Goal: Task Accomplishment & Management: Use online tool/utility

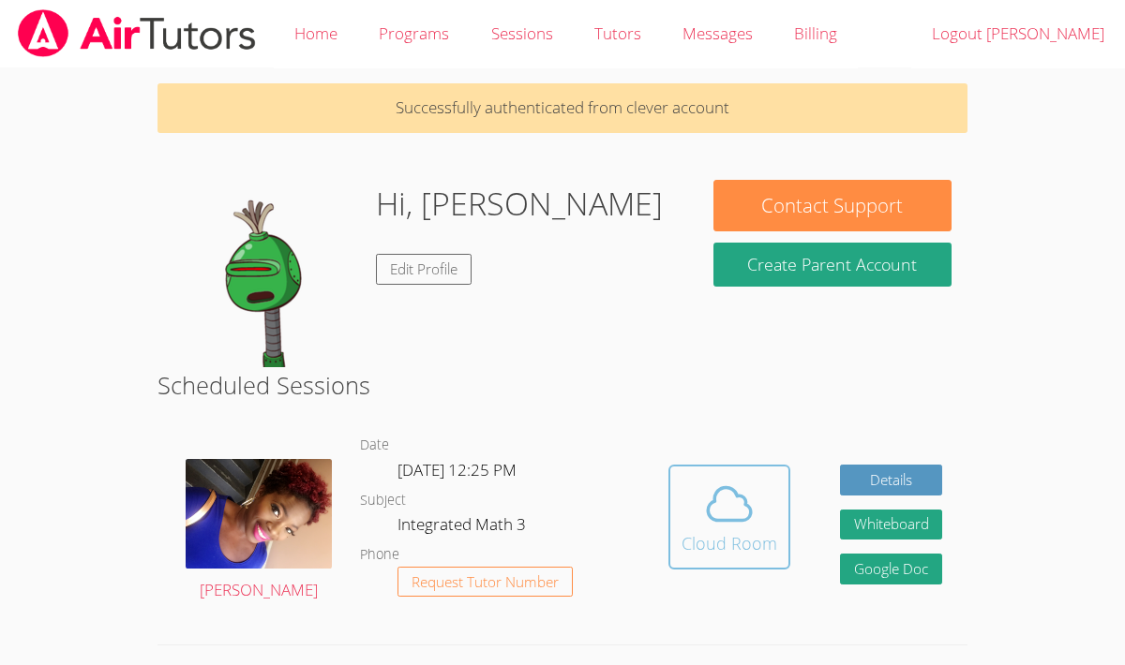
click at [710, 483] on icon at bounding box center [729, 504] width 52 height 52
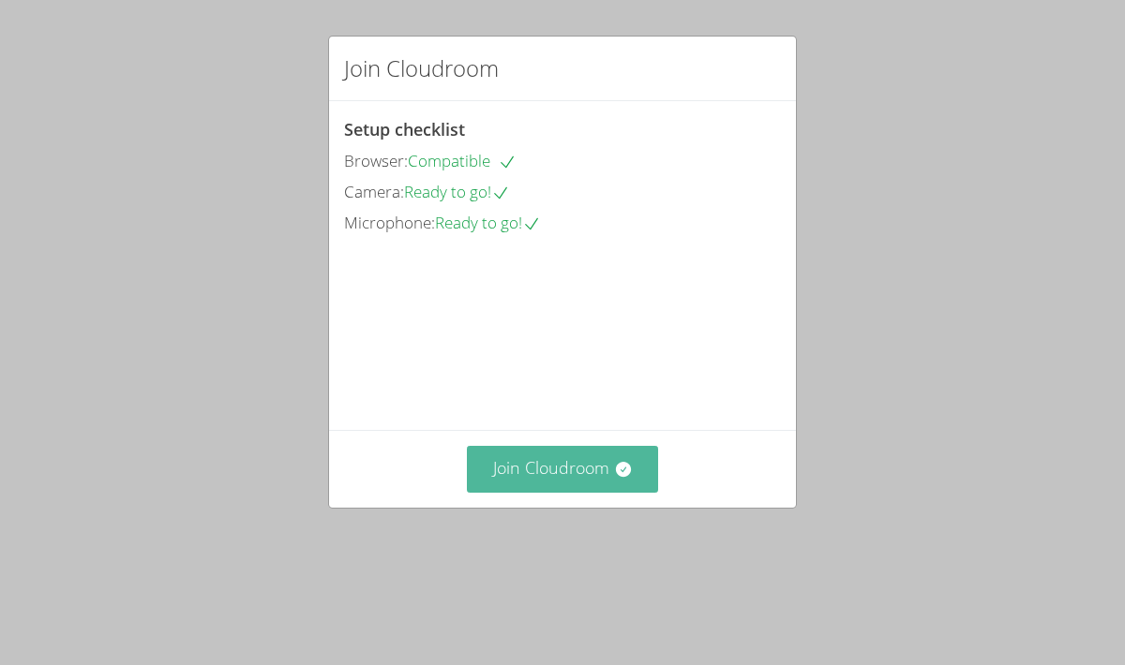
click at [572, 492] on button "Join Cloudroom" at bounding box center [563, 469] width 192 height 46
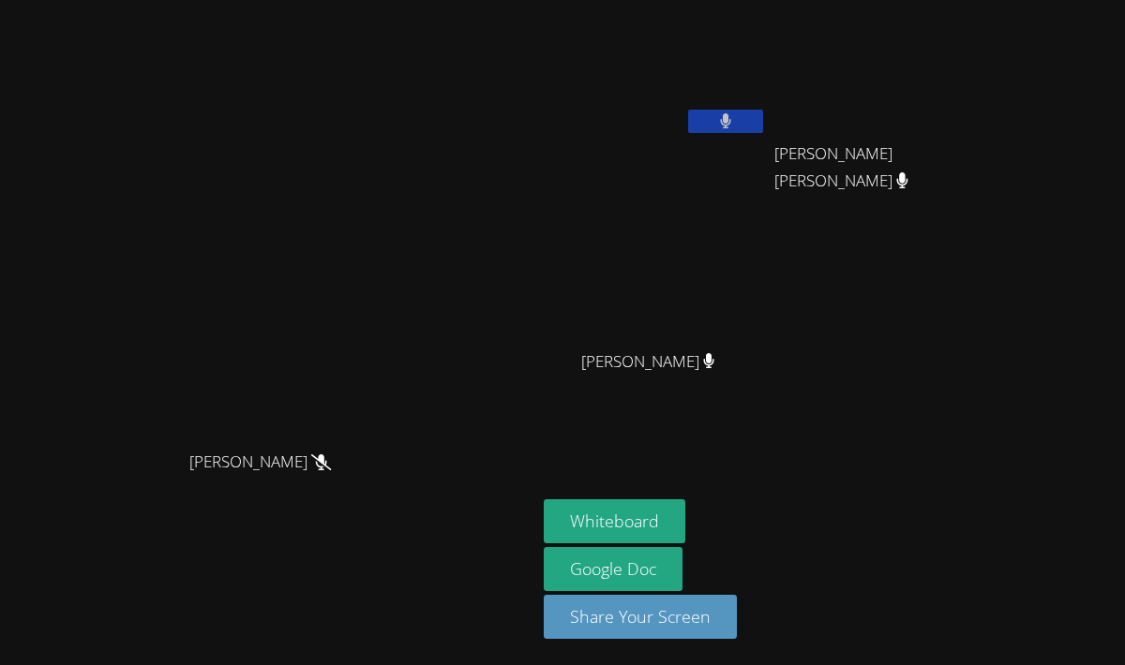
click at [731, 118] on icon at bounding box center [725, 121] width 11 height 16
click at [735, 122] on icon at bounding box center [725, 121] width 20 height 16
click at [731, 122] on icon at bounding box center [725, 121] width 11 height 16
click at [735, 121] on icon at bounding box center [725, 121] width 20 height 16
click at [731, 122] on icon at bounding box center [725, 121] width 11 height 16
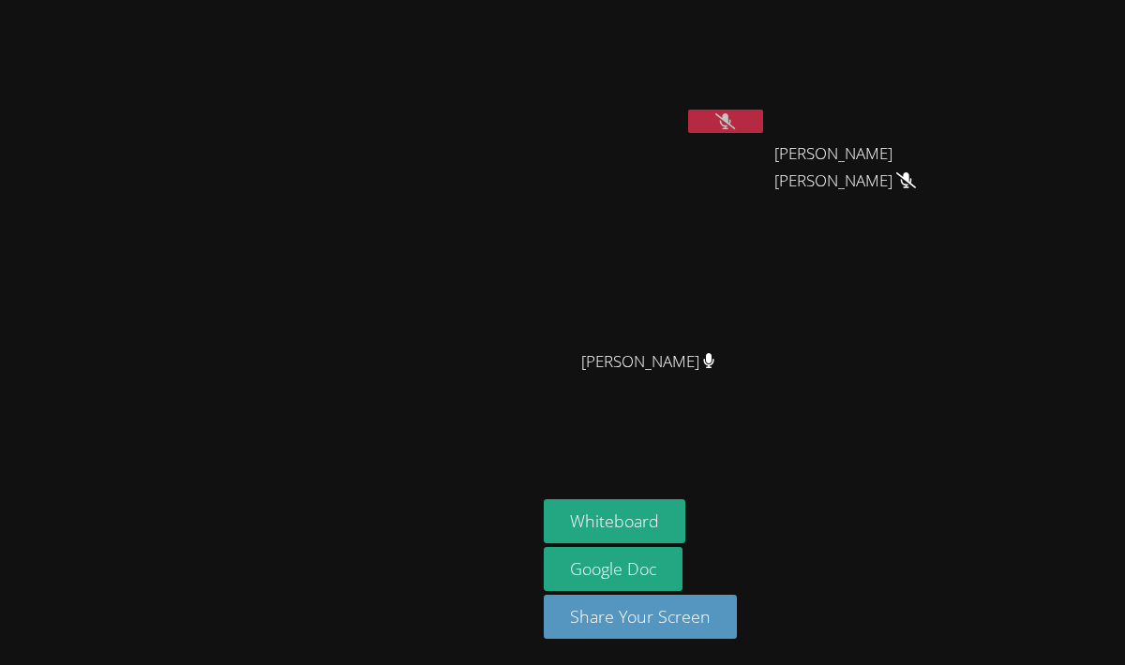
click at [735, 119] on icon at bounding box center [725, 121] width 20 height 16
click at [732, 119] on icon at bounding box center [726, 121] width 12 height 16
click at [763, 123] on button at bounding box center [725, 121] width 75 height 23
click at [763, 127] on button at bounding box center [725, 121] width 75 height 23
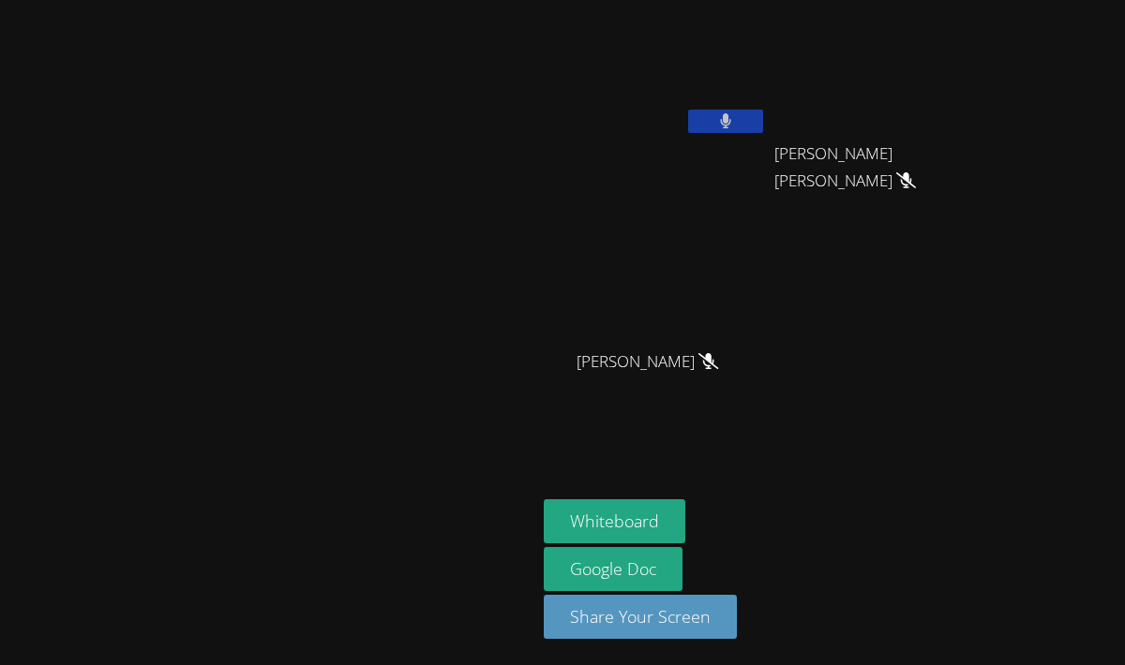
click at [763, 119] on button at bounding box center [725, 121] width 75 height 23
click at [763, 118] on button at bounding box center [725, 121] width 75 height 23
click at [731, 122] on icon at bounding box center [725, 121] width 11 height 16
click at [735, 120] on icon at bounding box center [725, 121] width 20 height 16
click at [763, 120] on button at bounding box center [725, 121] width 75 height 23
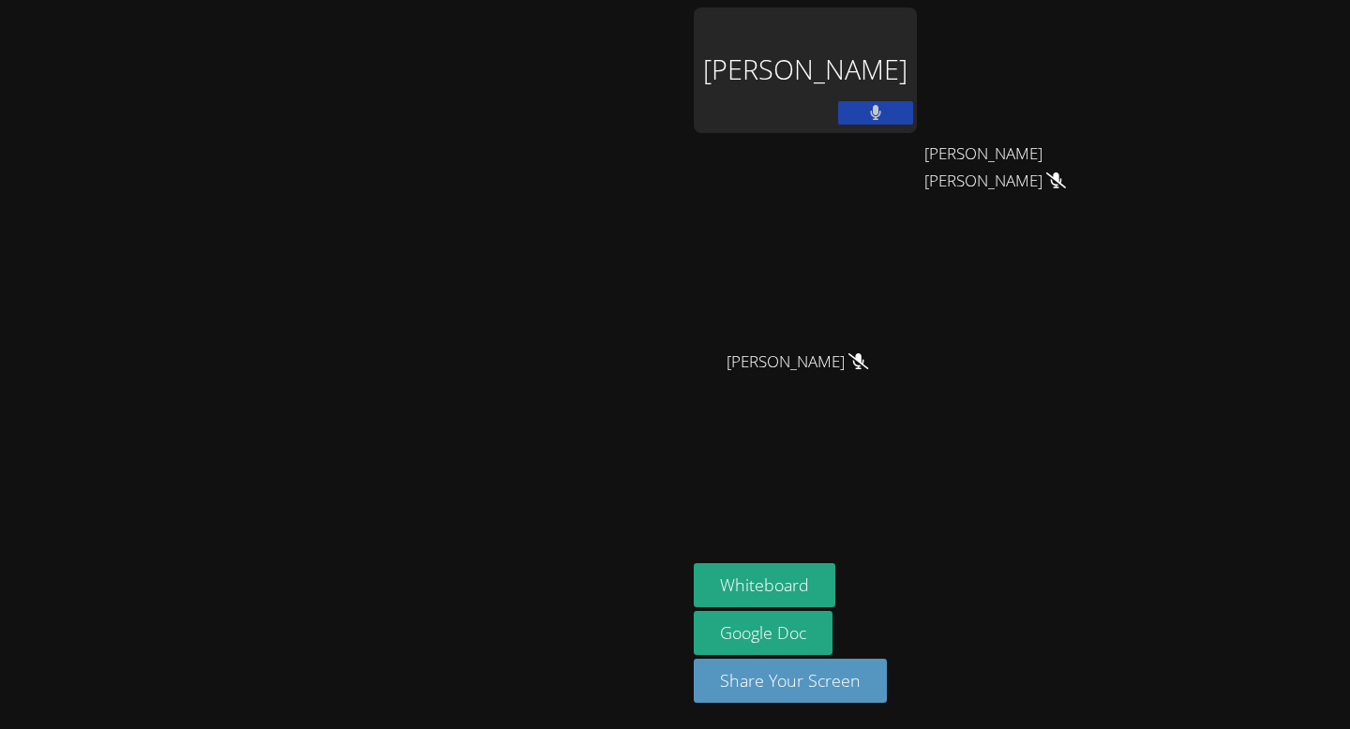
click at [917, 65] on div "[PERSON_NAME]" at bounding box center [805, 70] width 223 height 126
click at [917, 103] on div "[PERSON_NAME]" at bounding box center [805, 70] width 223 height 126
click at [913, 108] on button at bounding box center [875, 112] width 75 height 23
click at [484, 139] on video at bounding box center [342, 328] width 281 height 378
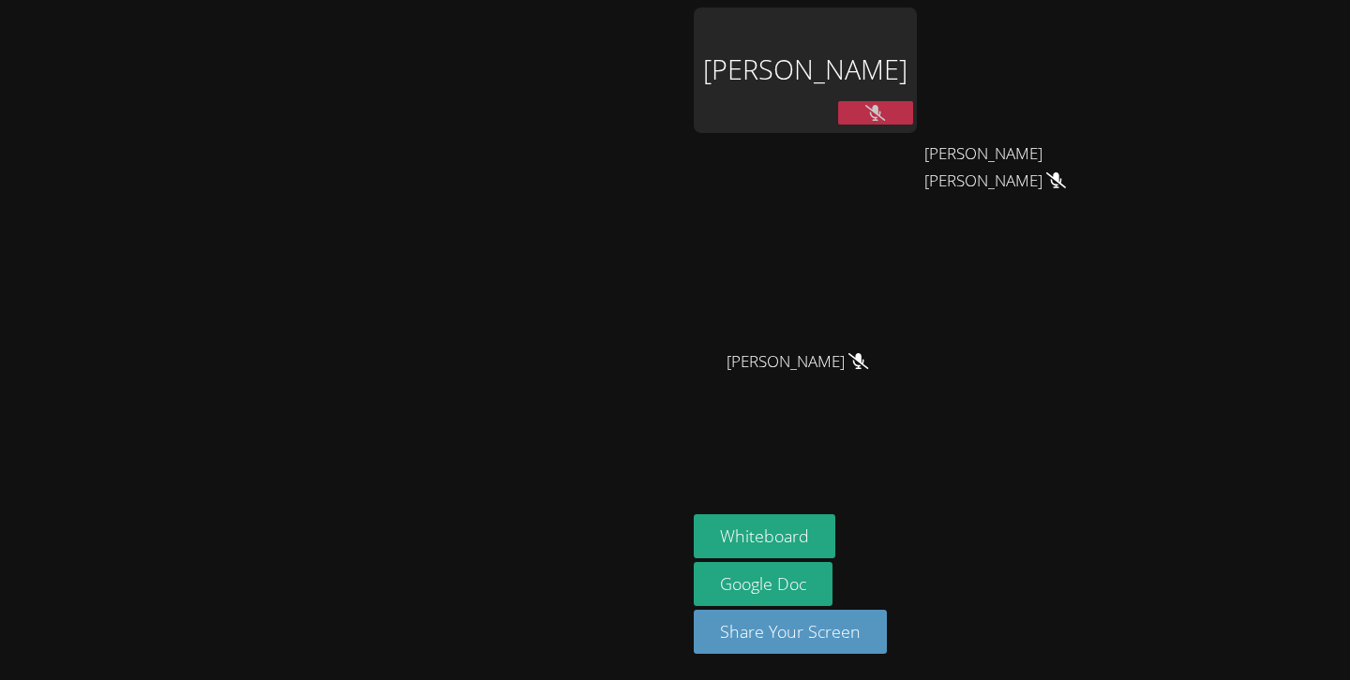
click at [885, 111] on icon at bounding box center [875, 113] width 20 height 16
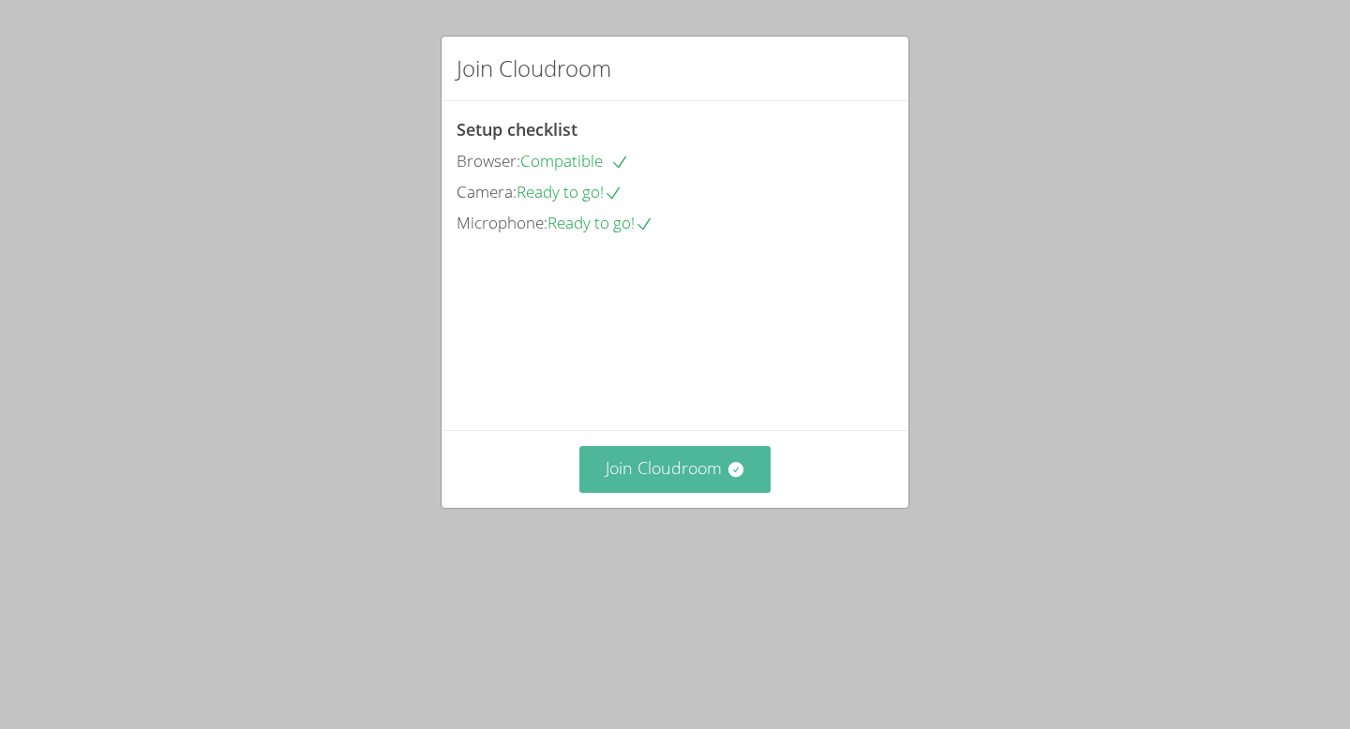
click at [678, 492] on button "Join Cloudroom" at bounding box center [675, 469] width 192 height 46
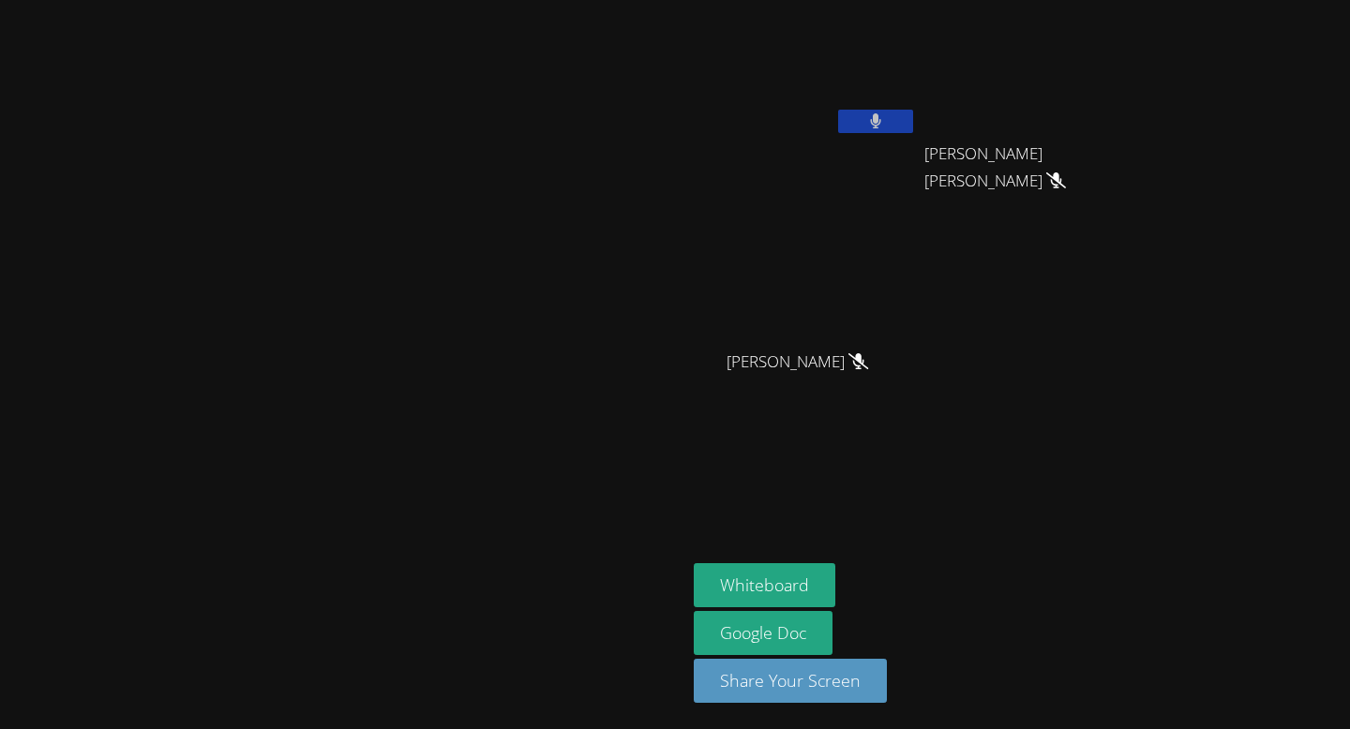
click at [882, 126] on icon at bounding box center [876, 121] width 12 height 16
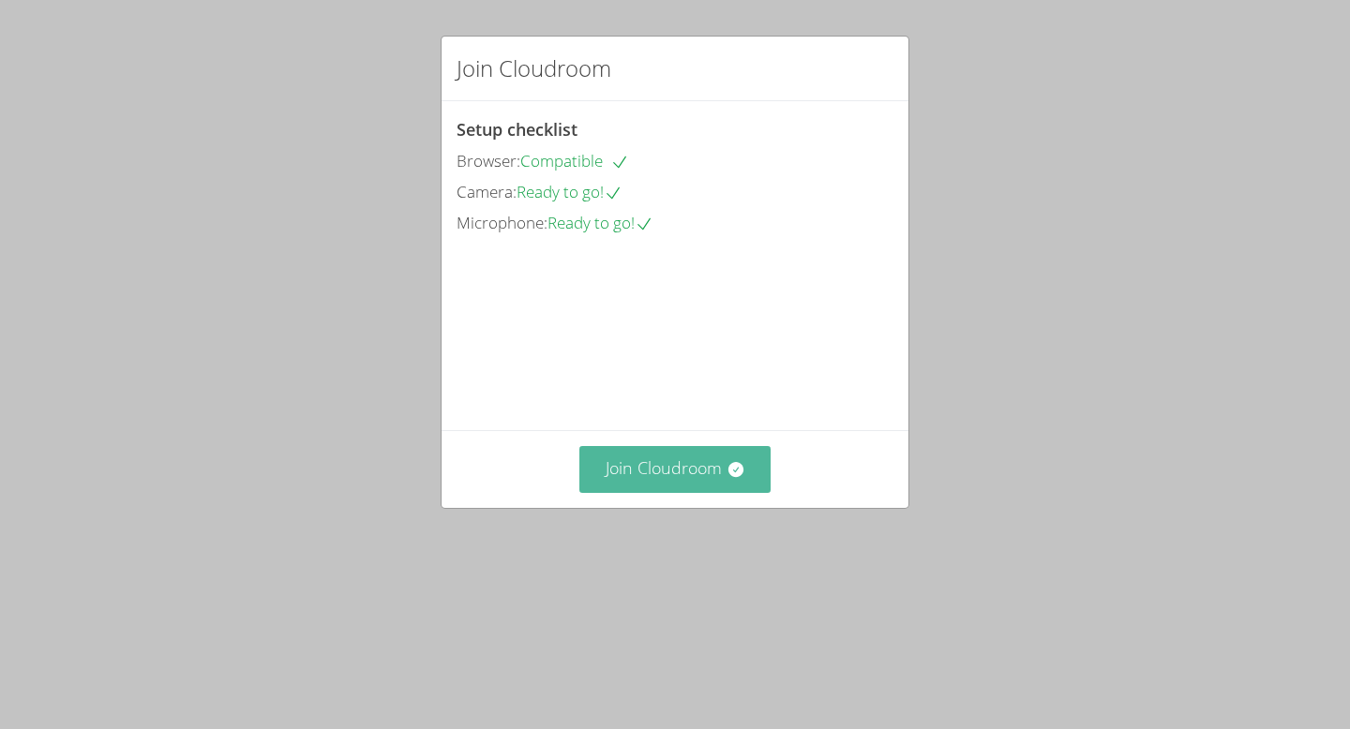
click at [666, 492] on button "Join Cloudroom" at bounding box center [675, 469] width 192 height 46
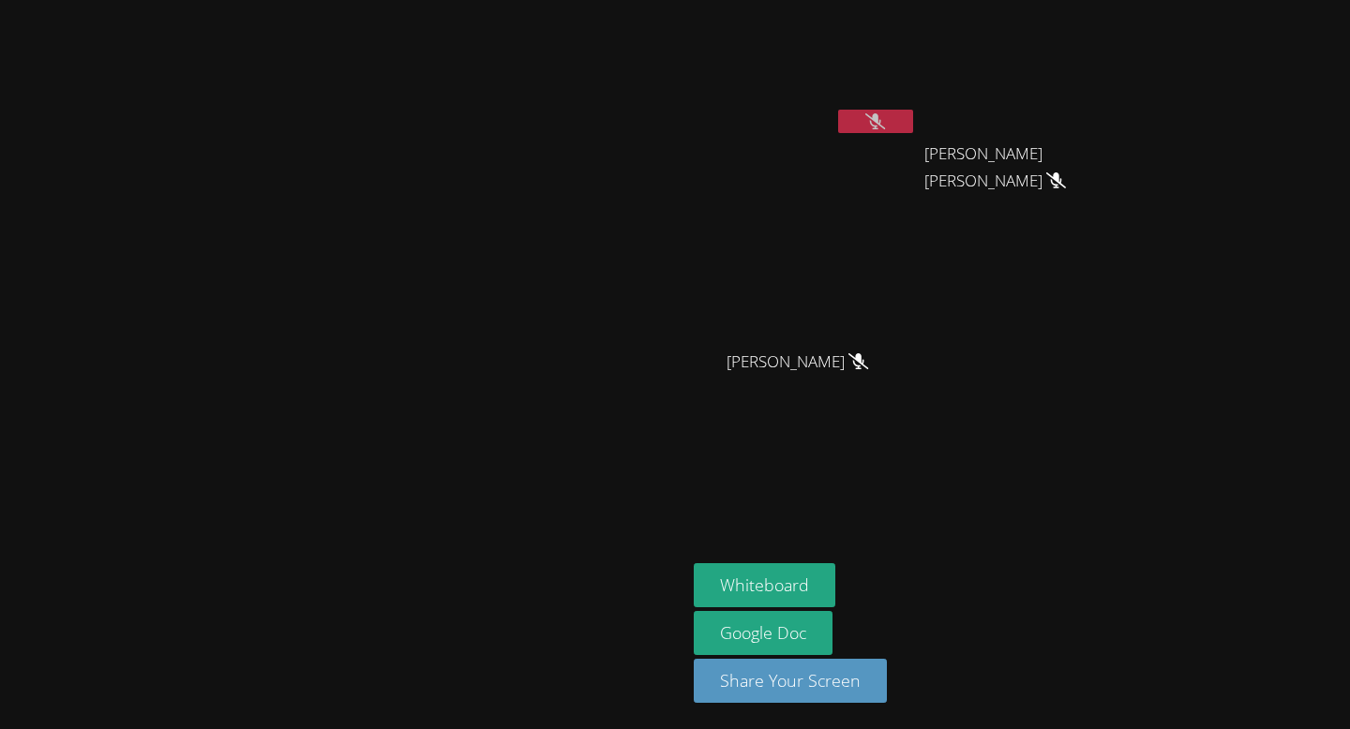
click at [885, 123] on icon at bounding box center [875, 121] width 20 height 16
click at [913, 123] on button at bounding box center [875, 121] width 75 height 23
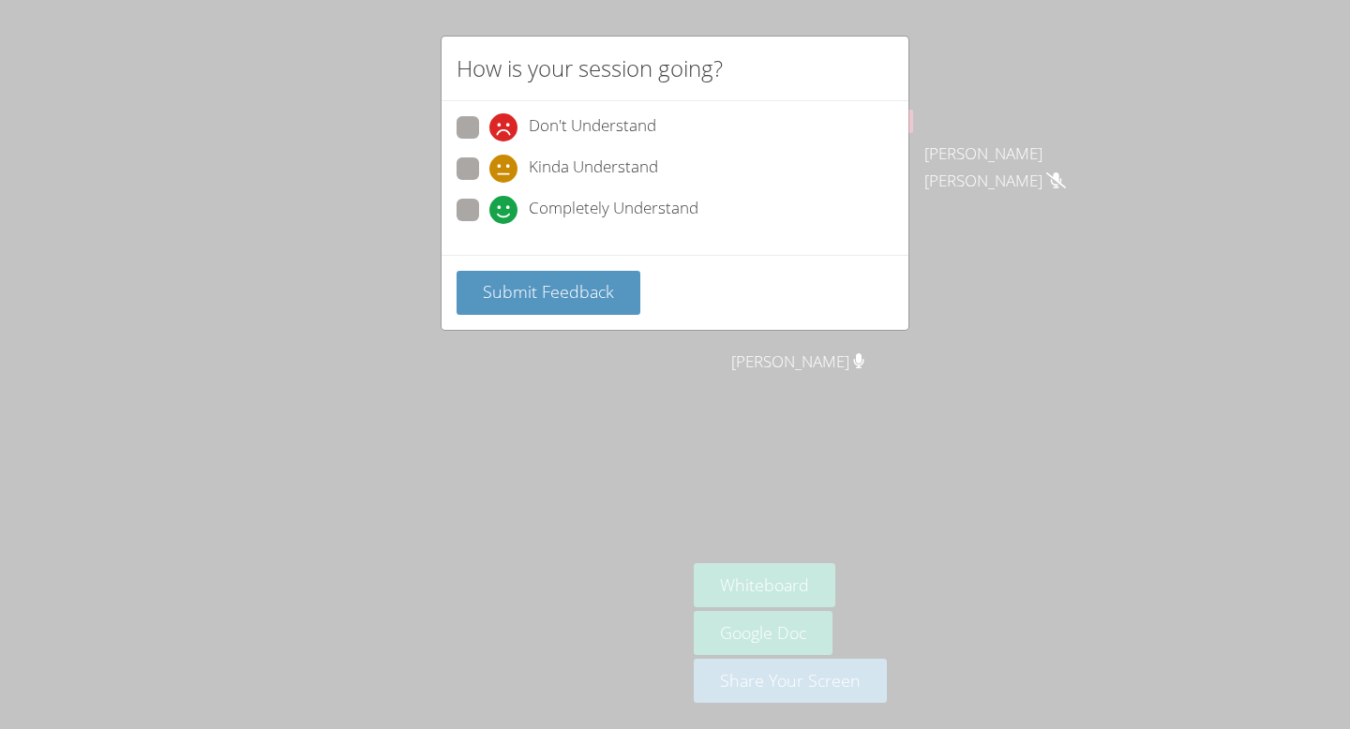
click at [489, 224] on span at bounding box center [489, 224] width 0 height 0
click at [489, 199] on input "Completely Understand" at bounding box center [497, 207] width 16 height 16
radio input "true"
click at [474, 285] on button "Submit Feedback" at bounding box center [548, 293] width 184 height 44
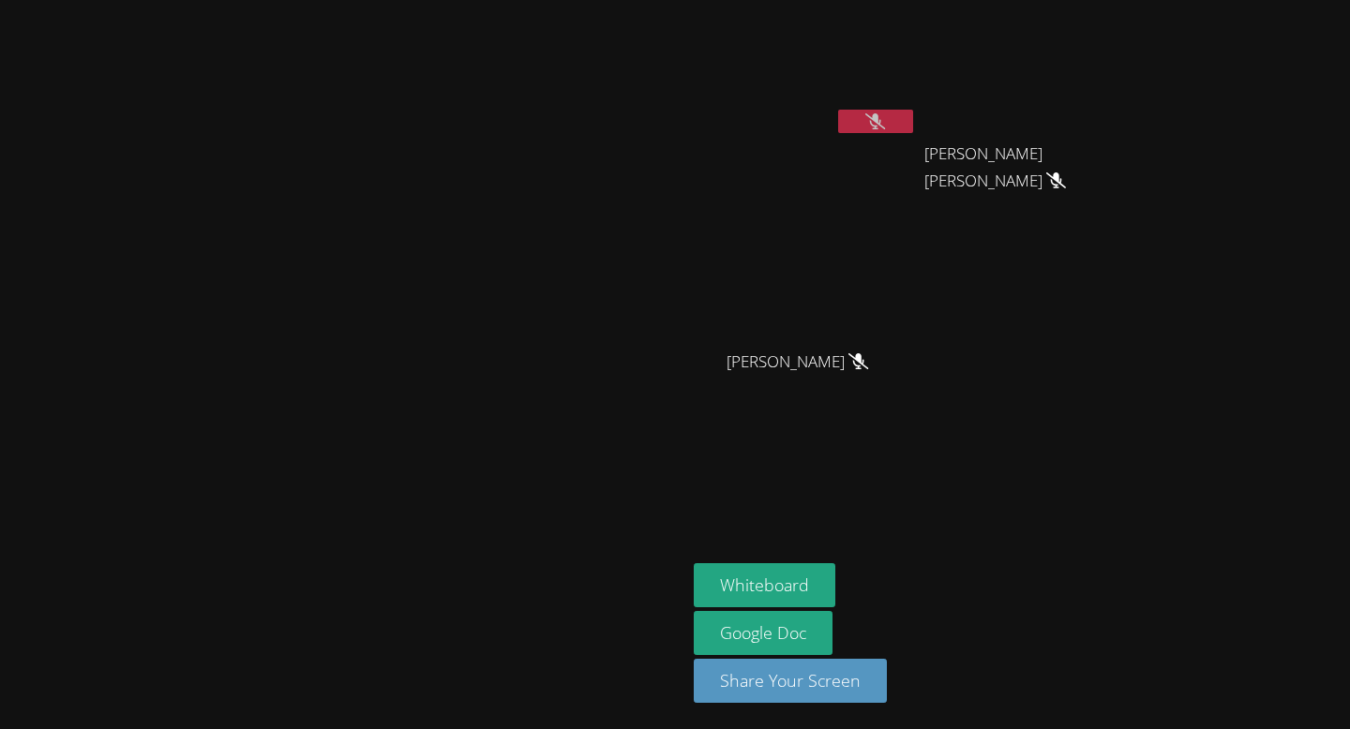
click at [917, 105] on video at bounding box center [805, 70] width 223 height 126
click at [913, 124] on button at bounding box center [875, 121] width 75 height 23
click at [913, 114] on button at bounding box center [875, 121] width 75 height 23
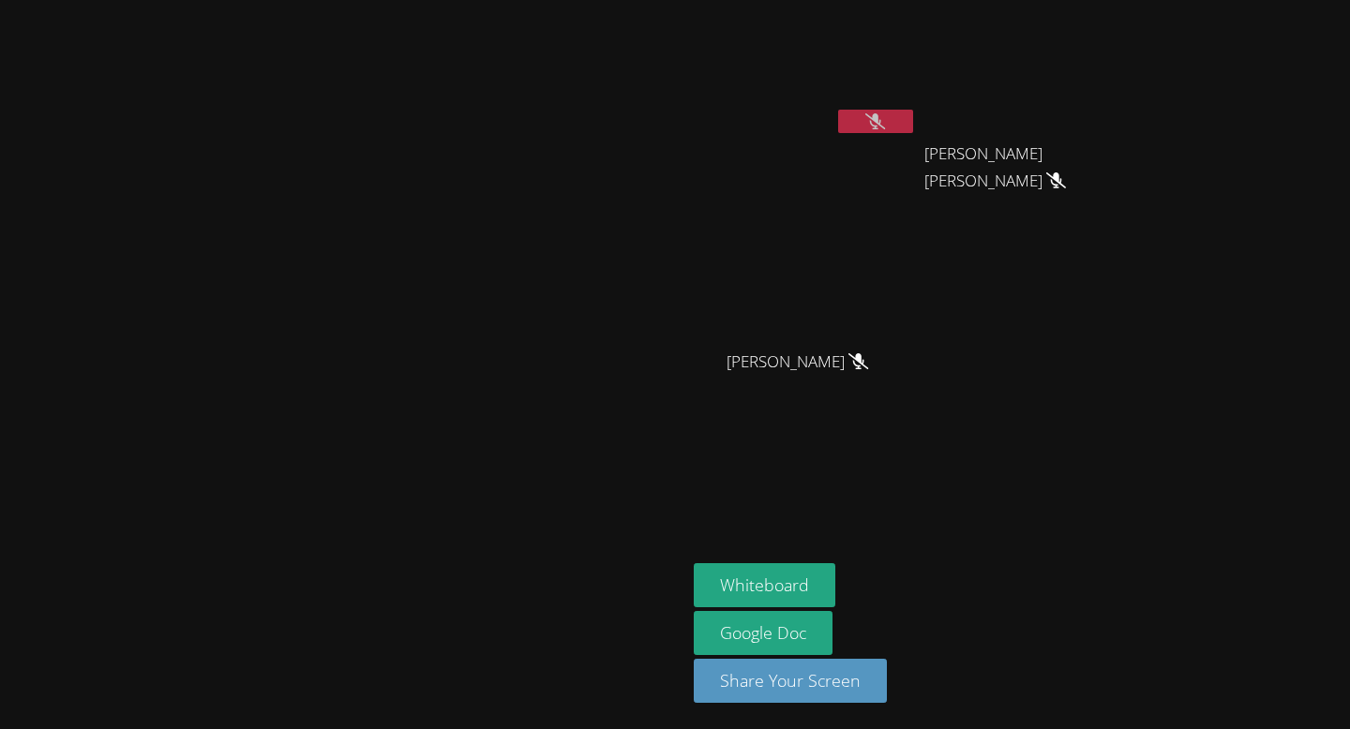
click at [913, 114] on button at bounding box center [875, 121] width 75 height 23
click at [885, 117] on icon at bounding box center [875, 121] width 20 height 16
click at [881, 117] on icon at bounding box center [875, 121] width 11 height 16
